Goal: Task Accomplishment & Management: Manage account settings

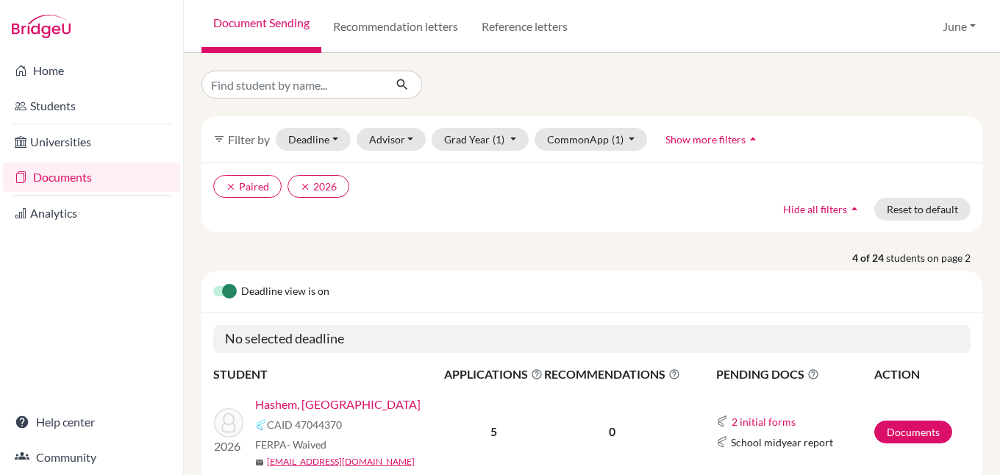
click at [62, 177] on link "Documents" at bounding box center [91, 176] width 177 height 29
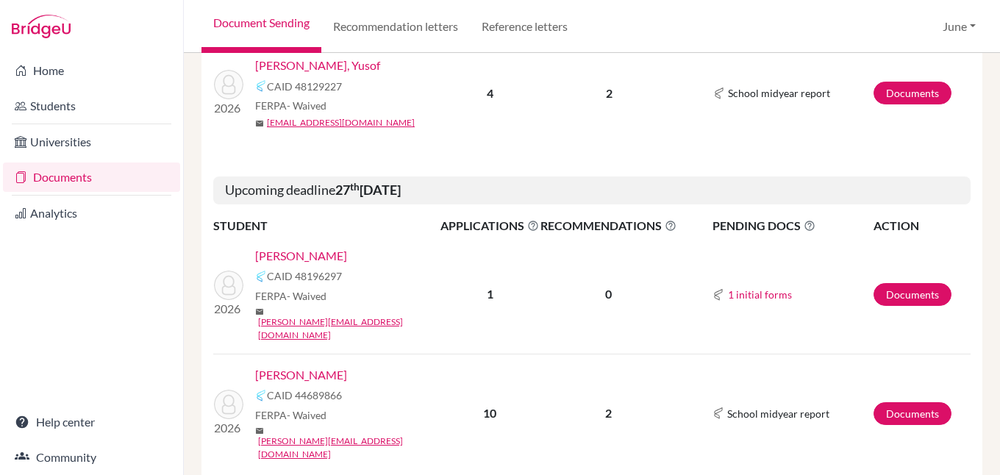
scroll to position [2337, 0]
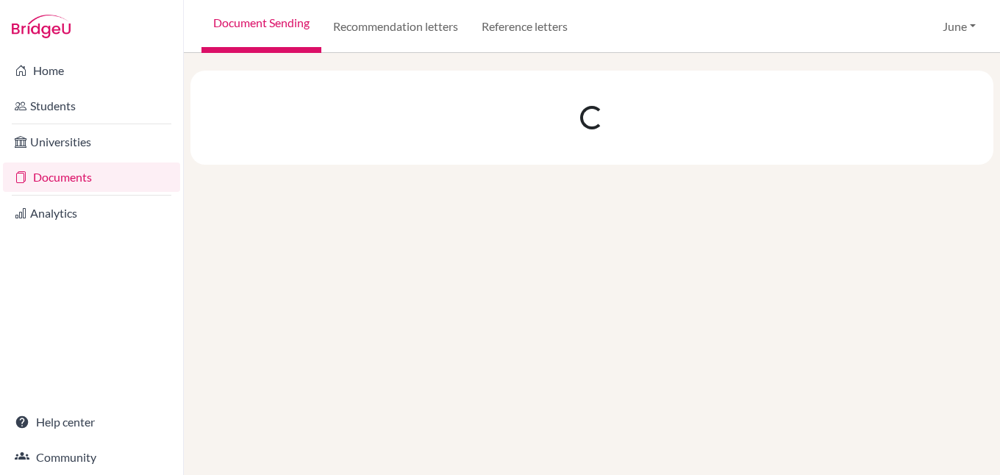
scroll to position [0, 0]
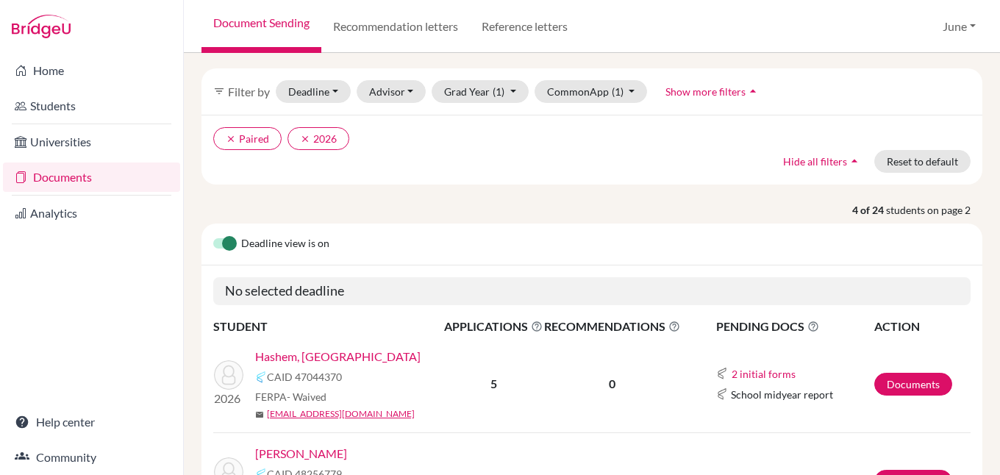
scroll to position [74, 0]
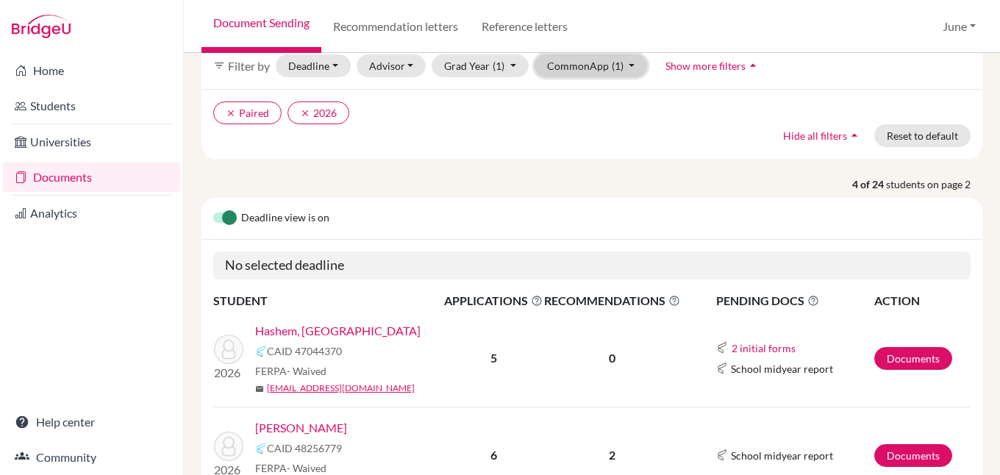
click at [628, 65] on button "CommonApp (1)" at bounding box center [590, 65] width 113 height 23
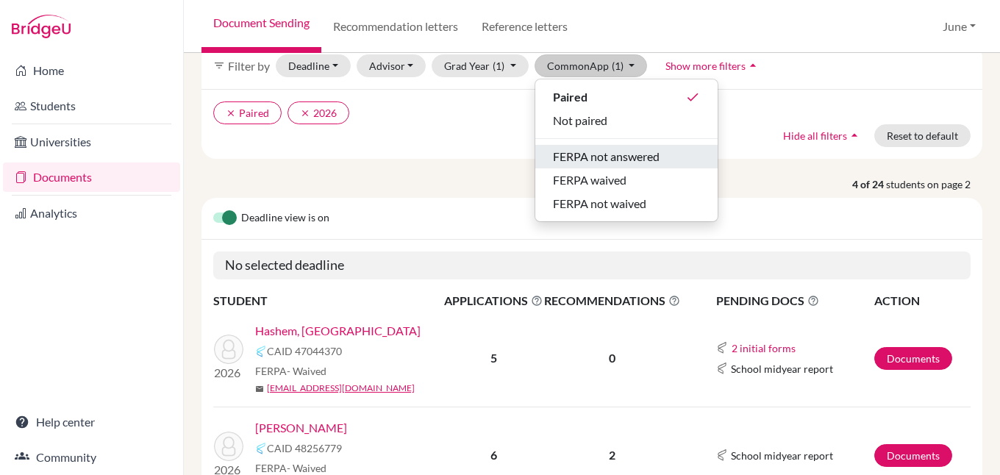
click at [629, 150] on span "FERPA not answered" at bounding box center [606, 157] width 107 height 18
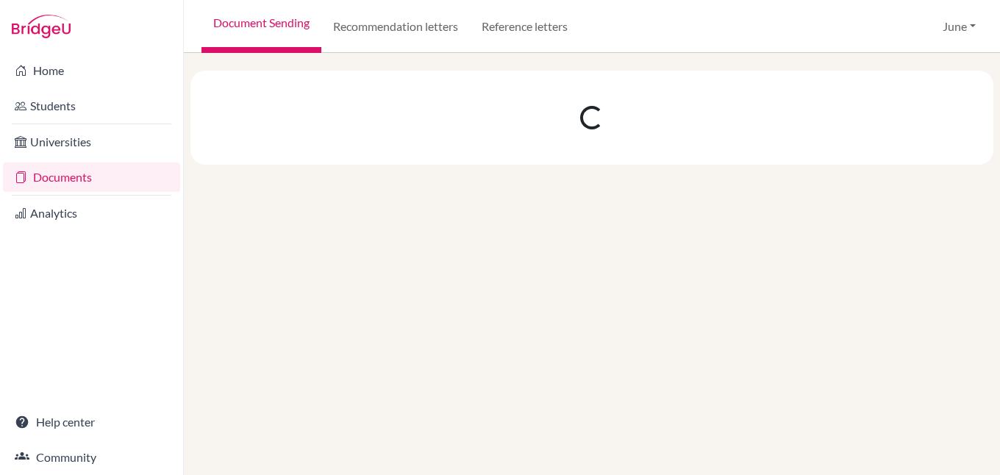
scroll to position [0, 0]
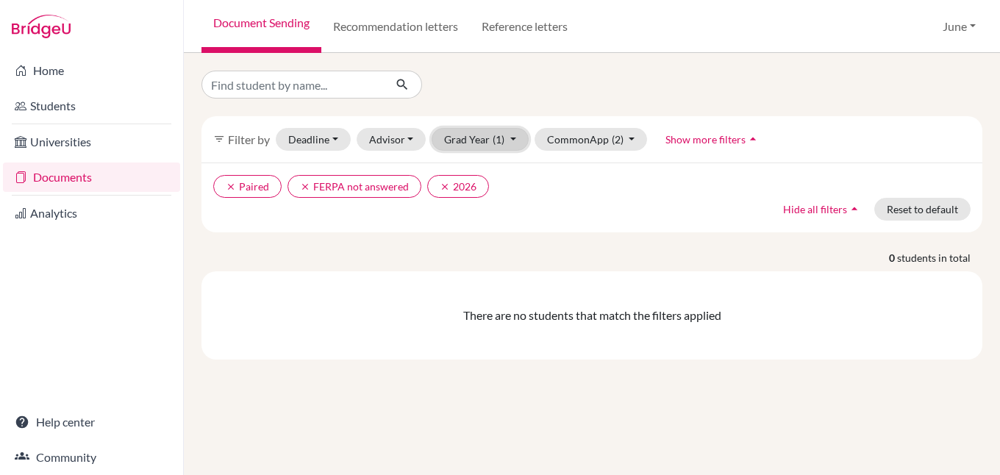
click at [510, 138] on button "Grad Year (1)" at bounding box center [479, 139] width 97 height 23
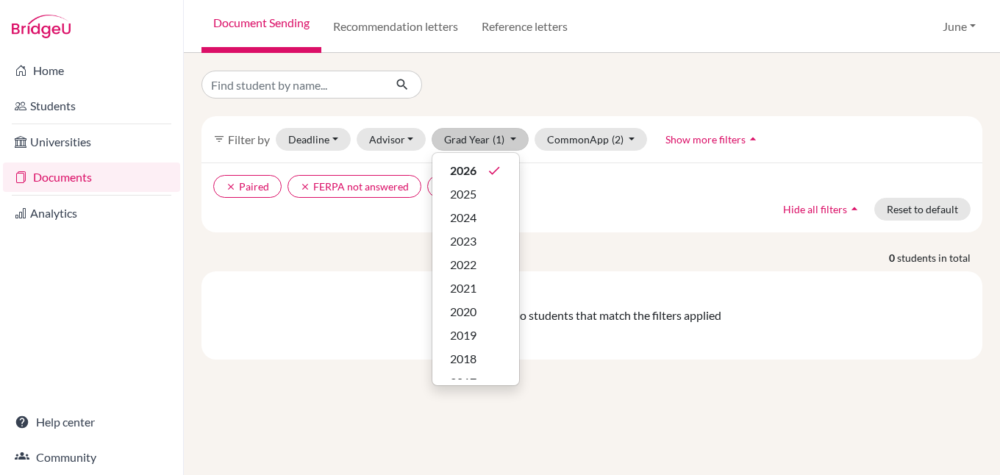
click at [609, 193] on ul "clear Paired clear FERPA not answered clear 2026" at bounding box center [497, 186] width 568 height 23
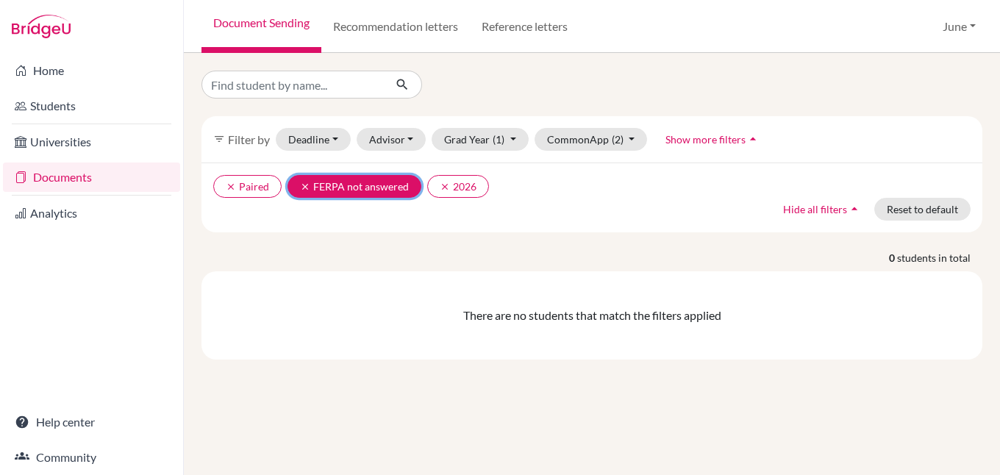
click at [301, 186] on icon "clear" at bounding box center [305, 187] width 10 height 10
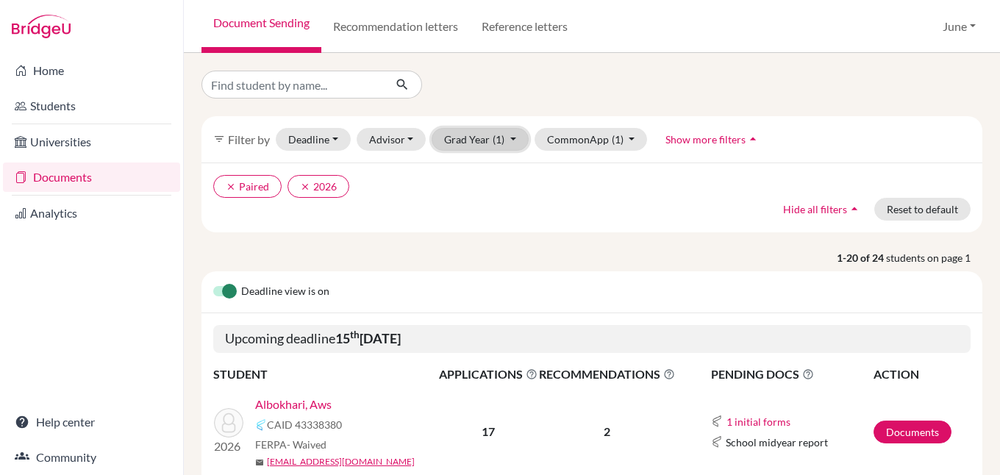
click at [512, 139] on button "Grad Year (1)" at bounding box center [479, 139] width 97 height 23
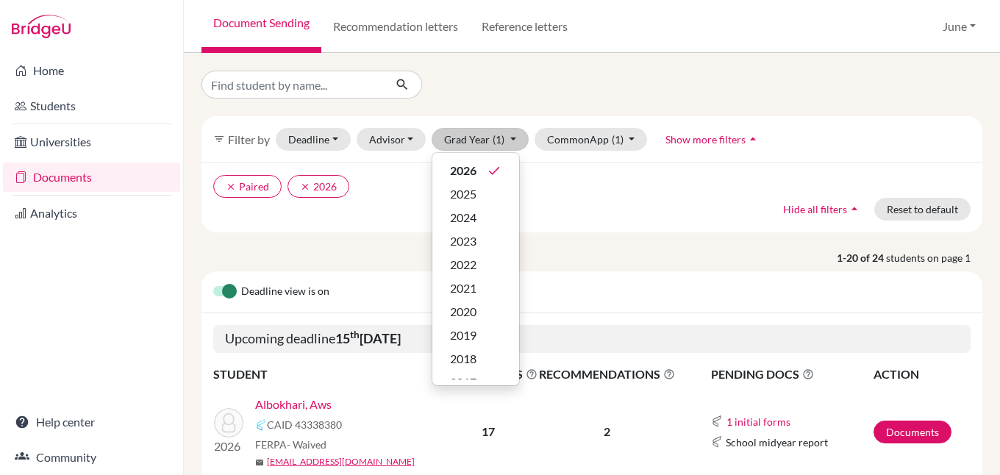
click at [628, 201] on div "clear Paired clear 2026 Hide all filters arrow_drop_up Reset to default" at bounding box center [591, 197] width 781 height 70
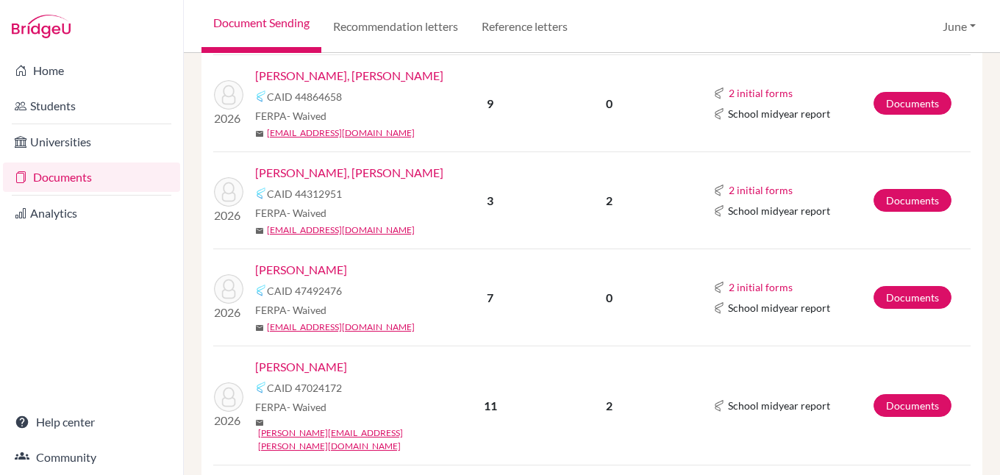
scroll to position [1176, 0]
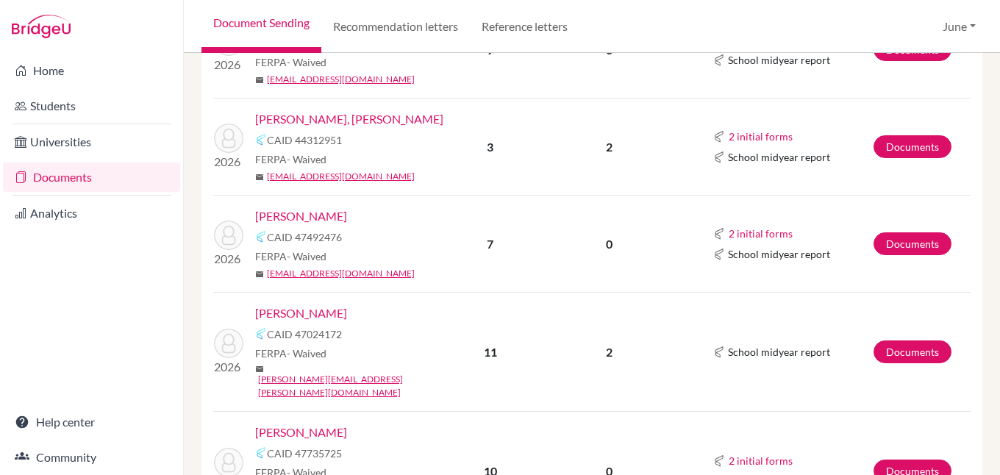
click at [307, 207] on link "Mokhtar, Zaina" at bounding box center [301, 216] width 92 height 18
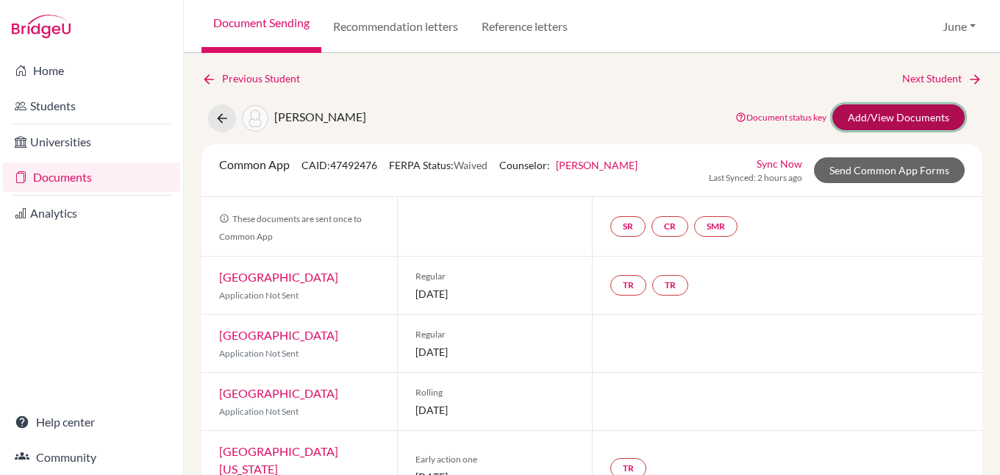
click at [900, 115] on link "Add/View Documents" at bounding box center [898, 117] width 132 height 26
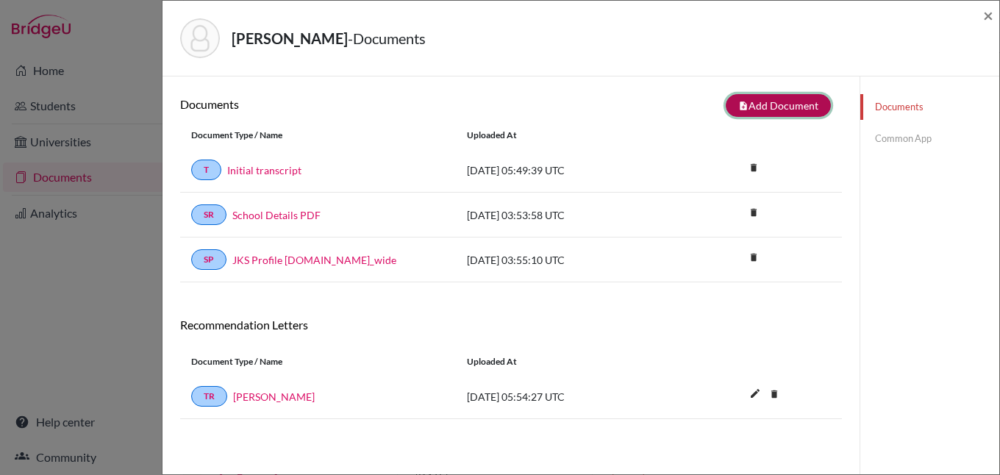
click at [778, 101] on button "note_add Add Document" at bounding box center [777, 105] width 105 height 23
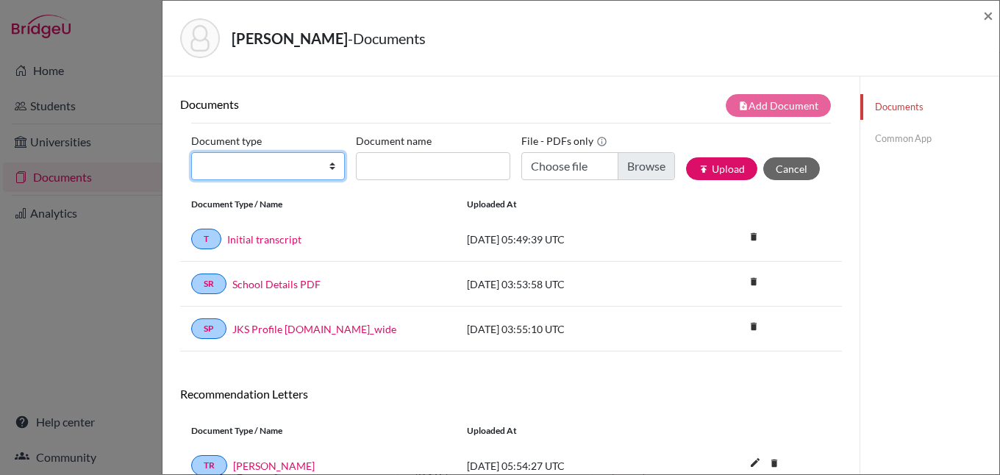
click at [327, 165] on select "Change explanation for Common App reports Counselor recommendation Internationa…" at bounding box center [268, 166] width 154 height 28
select select "5"
click at [191, 152] on select "Change explanation for Common App reports Counselor recommendation Internationa…" at bounding box center [268, 166] width 154 height 28
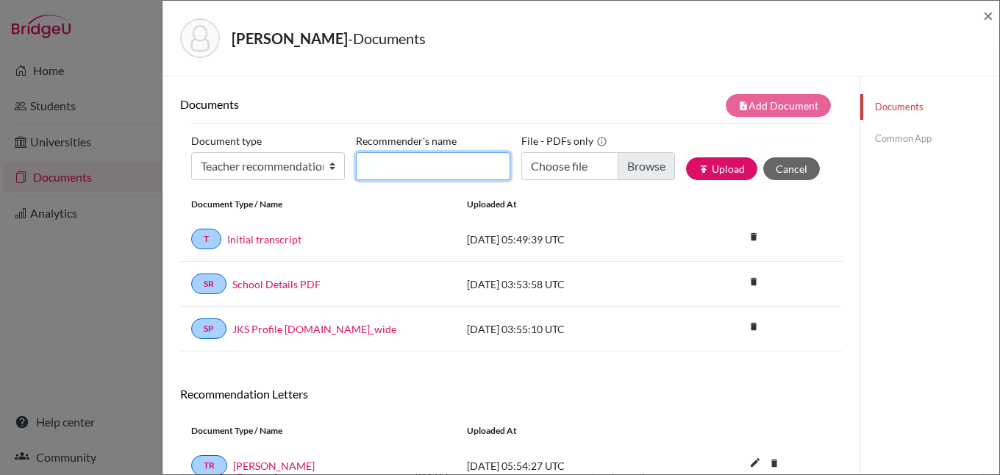
click at [417, 165] on input "Recommender's name" at bounding box center [433, 166] width 154 height 28
click at [394, 166] on input "Ms Ip[tisham" at bounding box center [433, 166] width 154 height 28
type input "Ms Iptisham"
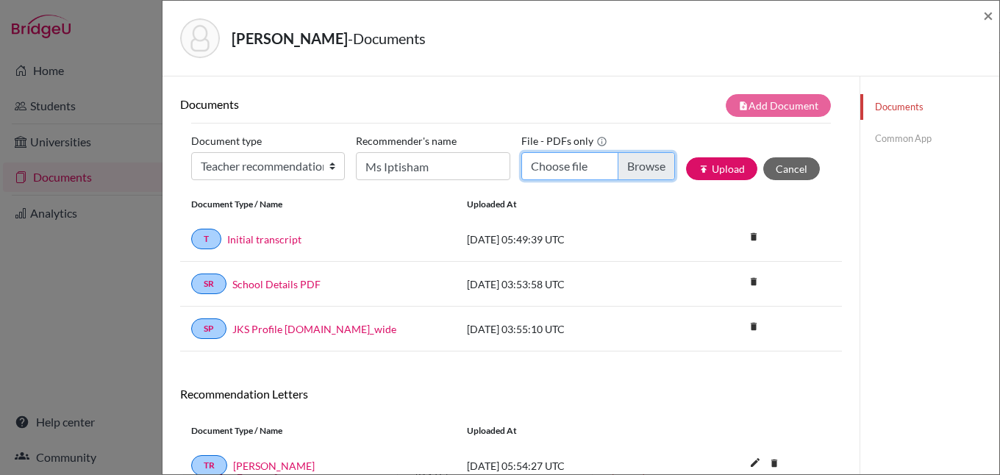
click at [637, 164] on input "Choose file" at bounding box center [598, 166] width 154 height 28
type input "C:\fakepath\Zaina Mokhtar - Ms Iptishaam.pdf"
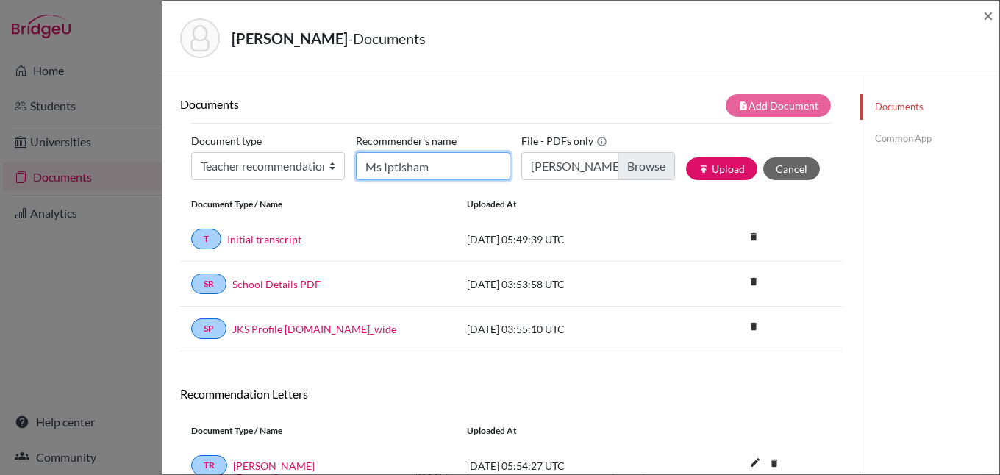
click at [409, 168] on input "Ms Iptisham" at bounding box center [433, 166] width 154 height 28
type input "Ms Iptishaam"
click at [717, 168] on button "publish Upload" at bounding box center [721, 168] width 71 height 23
